Goal: Task Accomplishment & Management: Use online tool/utility

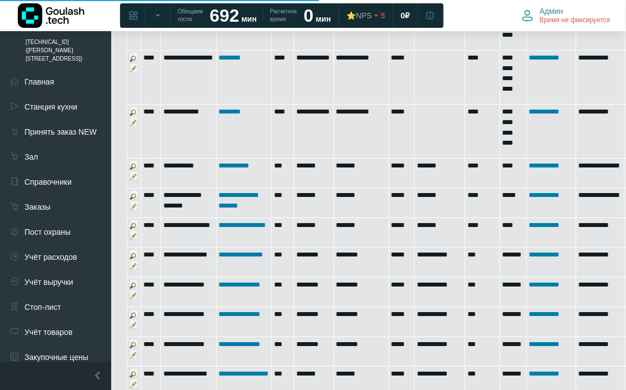
scroll to position [5460, 2]
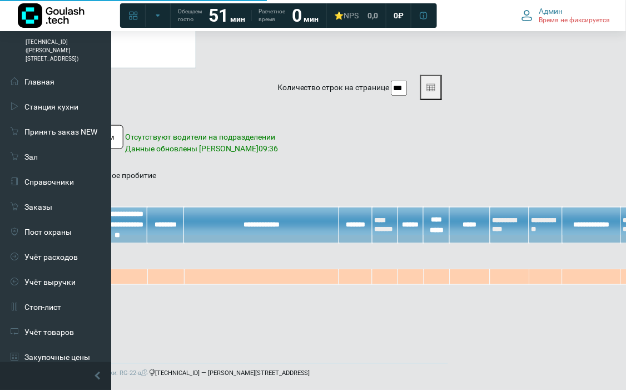
scroll to position [231, 167]
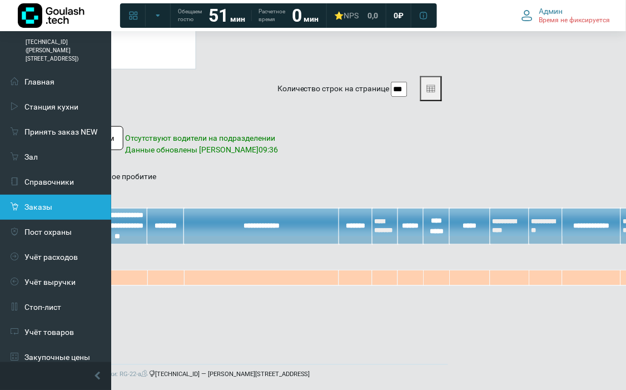
click at [58, 195] on link "Заказы" at bounding box center [55, 207] width 111 height 25
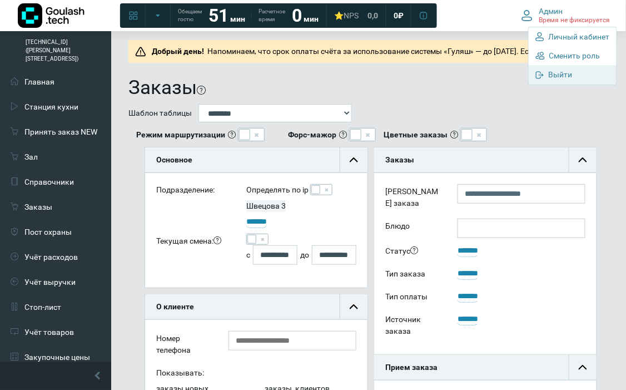
scroll to position [75, 222]
click at [560, 82] on link "Выйти" at bounding box center [573, 74] width 88 height 19
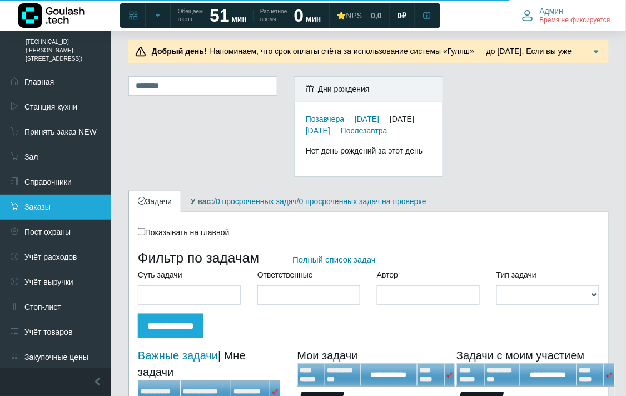
click at [67, 195] on link "Заказы" at bounding box center [55, 207] width 111 height 25
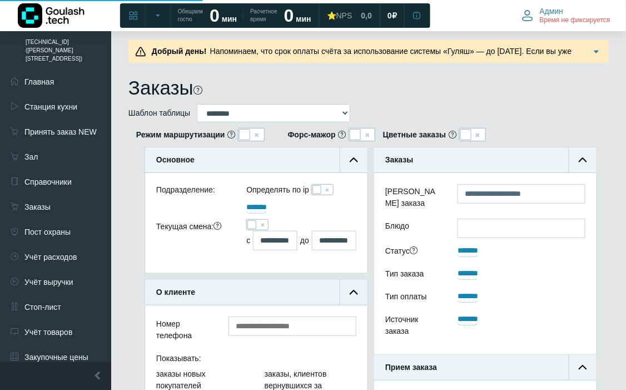
scroll to position [75, 222]
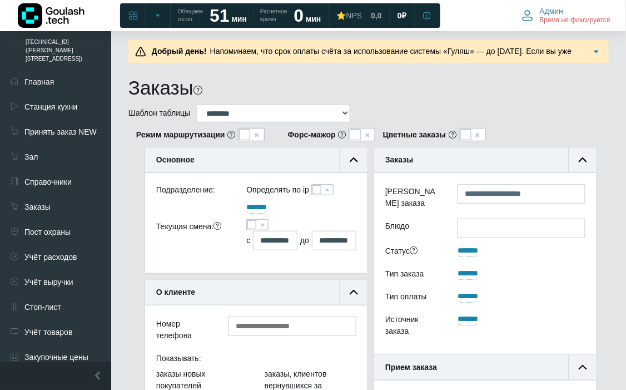
click at [250, 227] on span at bounding box center [251, 224] width 9 height 9
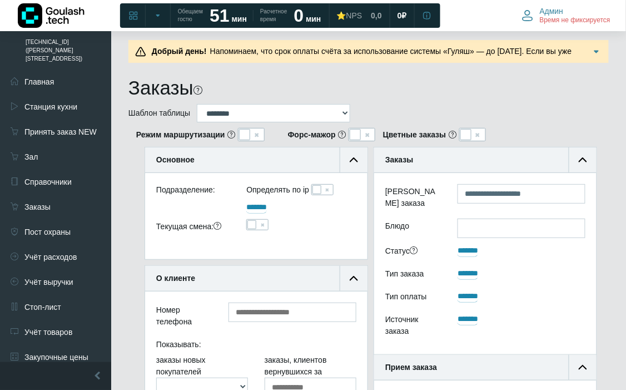
scroll to position [247, 0]
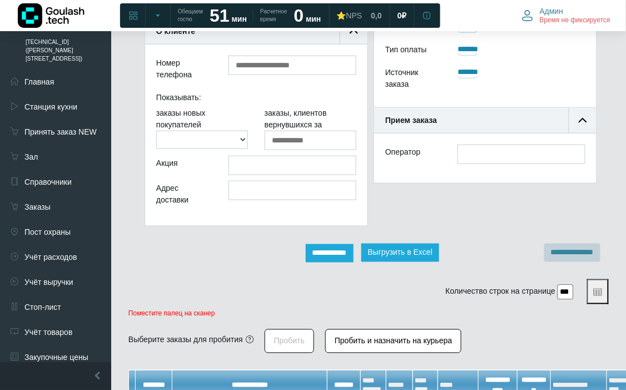
click at [345, 252] on input "**********" at bounding box center [330, 253] width 48 height 18
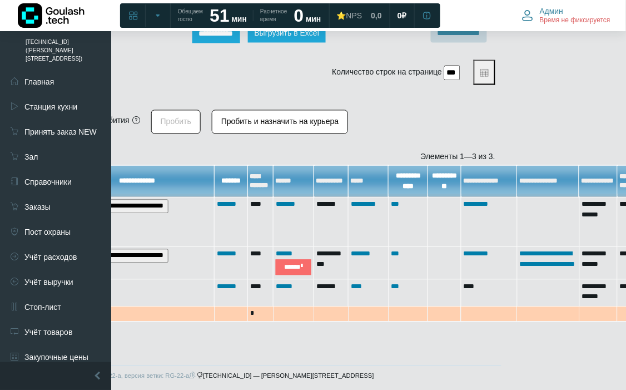
scroll to position [466, 101]
